Goal: Information Seeking & Learning: Compare options

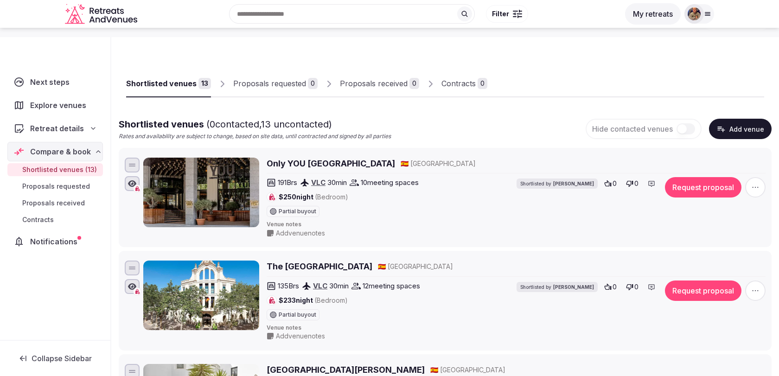
scroll to position [32, 0]
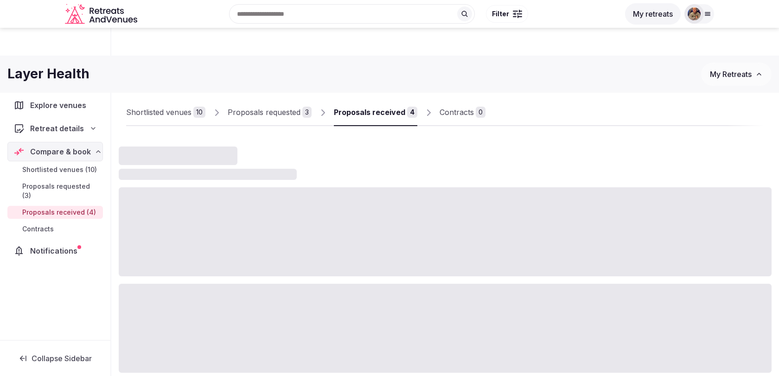
scroll to position [54, 0]
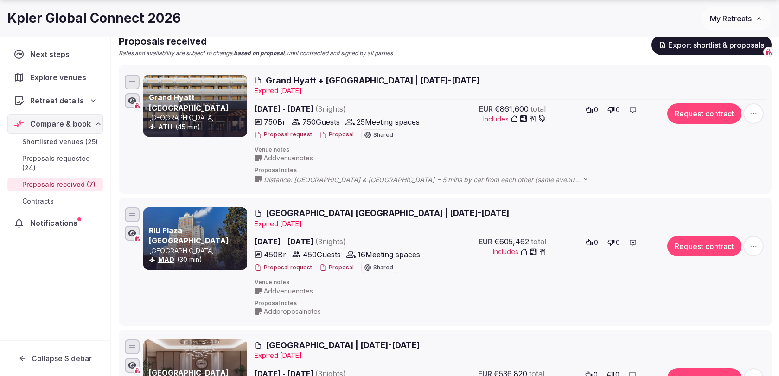
scroll to position [129, 0]
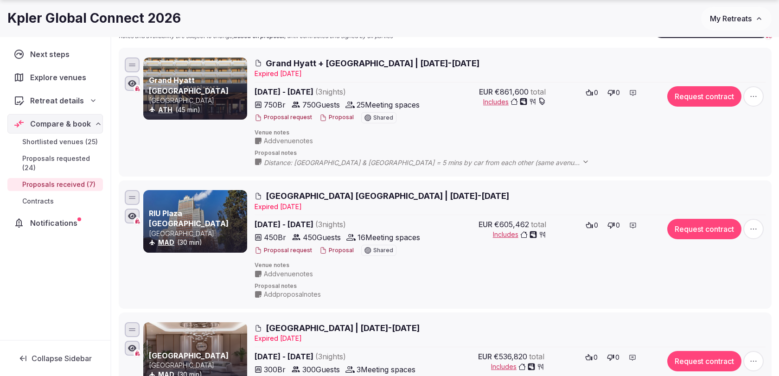
click at [408, 60] on span "Grand Hyatt + Marriott Athens | 10-13 March 2026" at bounding box center [373, 63] width 214 height 12
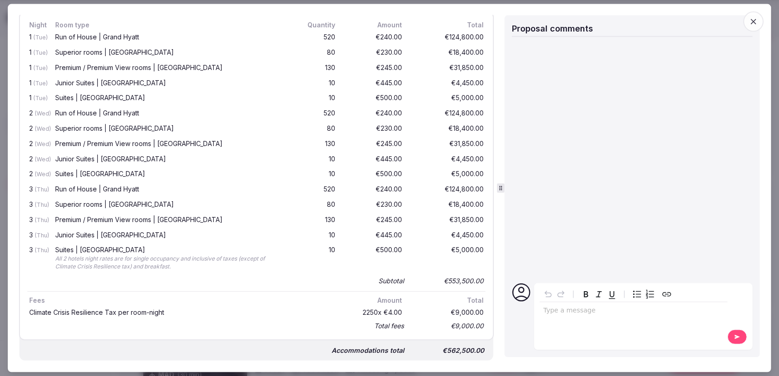
scroll to position [390, 0]
